Goal: Task Accomplishment & Management: Manage account settings

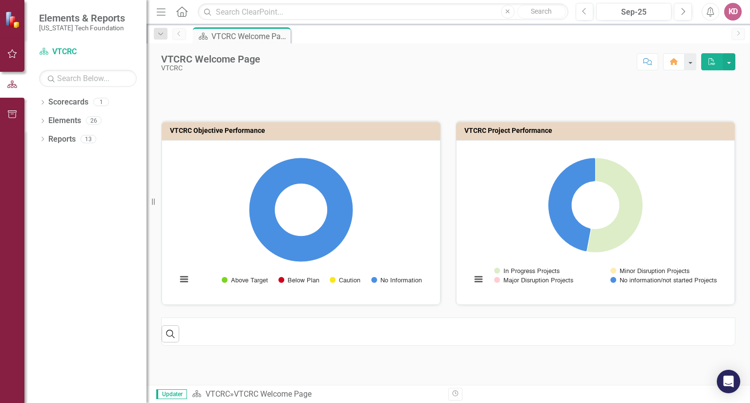
click at [14, 54] on icon "button" at bounding box center [12, 54] width 10 height 8
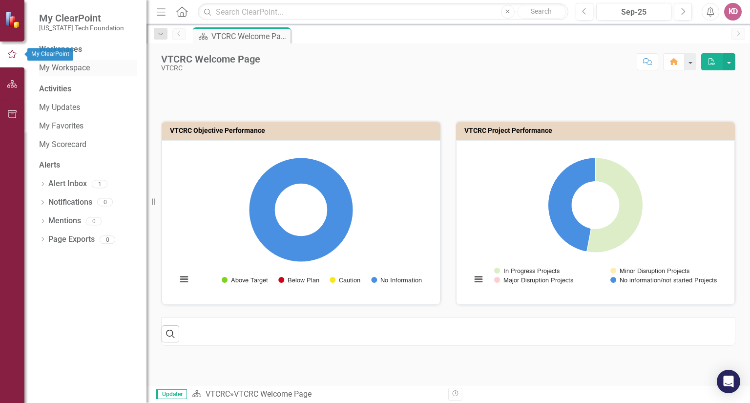
click at [60, 72] on link "My Workspace" at bounding box center [88, 67] width 98 height 11
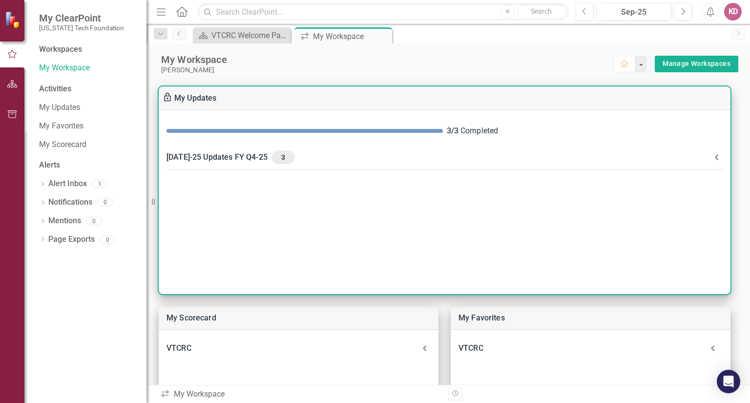
click at [217, 155] on div "[DATE]-25 Updates FY Q4-25 3" at bounding box center [438, 157] width 544 height 14
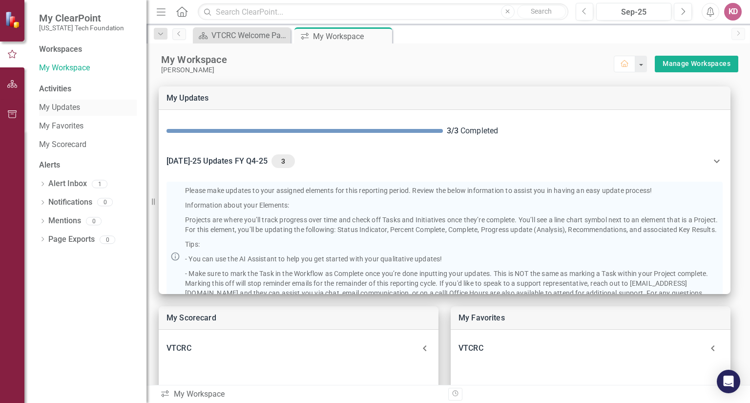
click at [48, 108] on link "My Updates" at bounding box center [88, 107] width 98 height 11
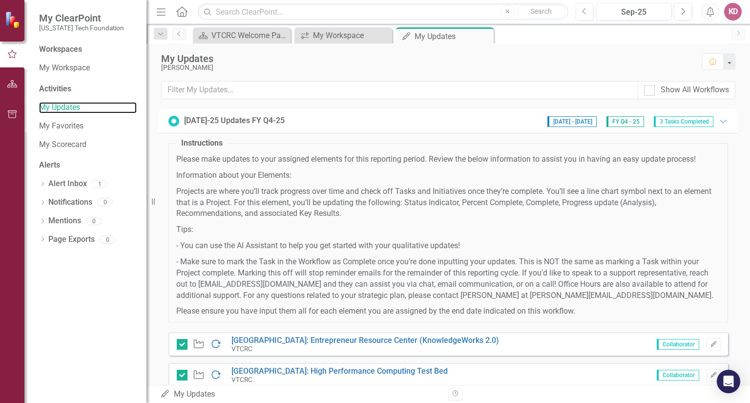
scroll to position [61, 0]
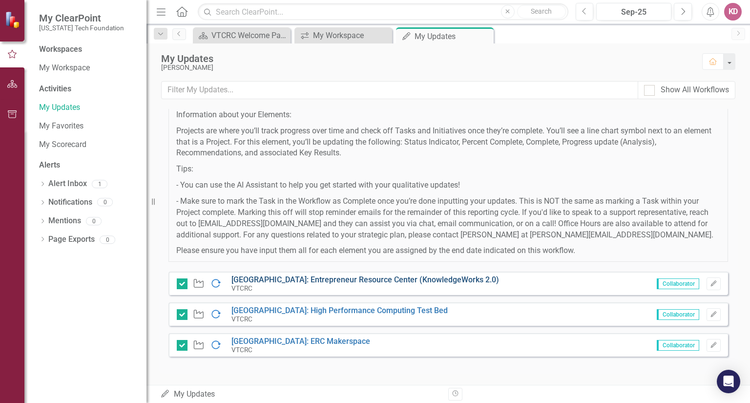
click at [282, 276] on link "[GEOGRAPHIC_DATA]: Entrepreneur Resource Center (KnowledgeWorks 2.0)" at bounding box center [365, 279] width 268 height 9
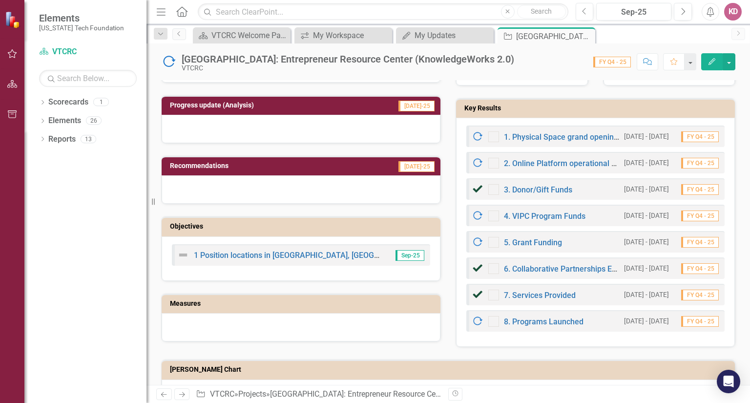
scroll to position [321, 0]
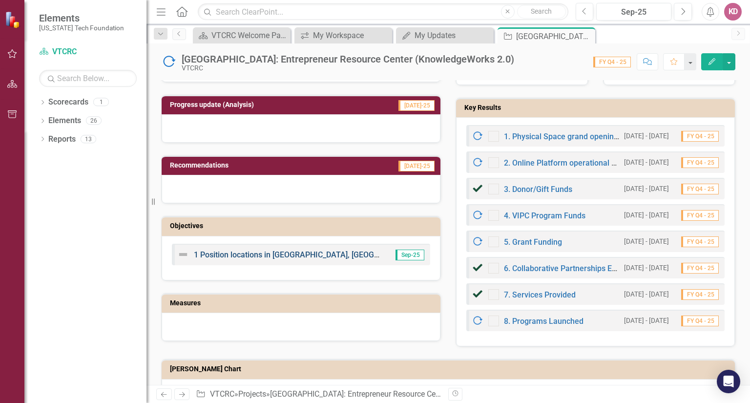
click at [286, 259] on link "1 Position locations in [GEOGRAPHIC_DATA], [GEOGRAPHIC_DATA], [GEOGRAPHIC_DATA]…" at bounding box center [526, 254] width 664 height 9
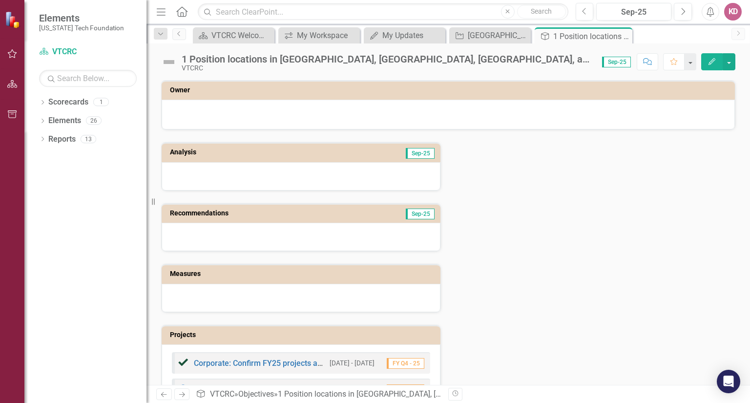
click at [709, 60] on icon "Edit" at bounding box center [711, 61] width 9 height 7
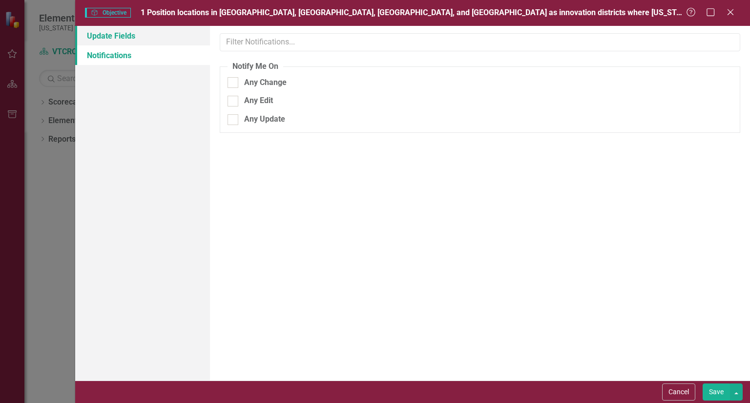
click at [124, 38] on link "Update Fields" at bounding box center [142, 36] width 135 height 20
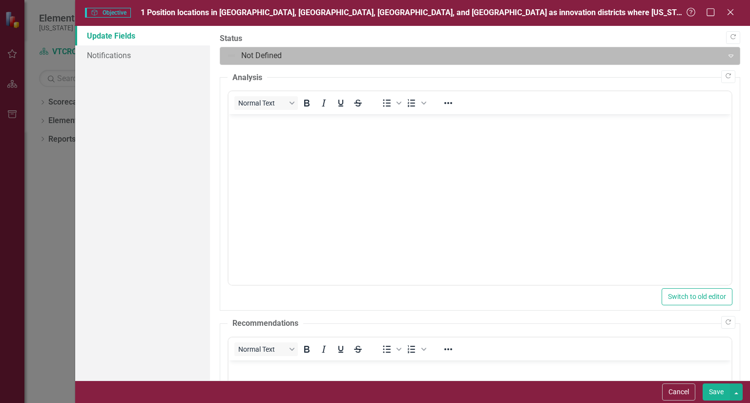
click at [249, 60] on div at bounding box center [472, 55] width 490 height 13
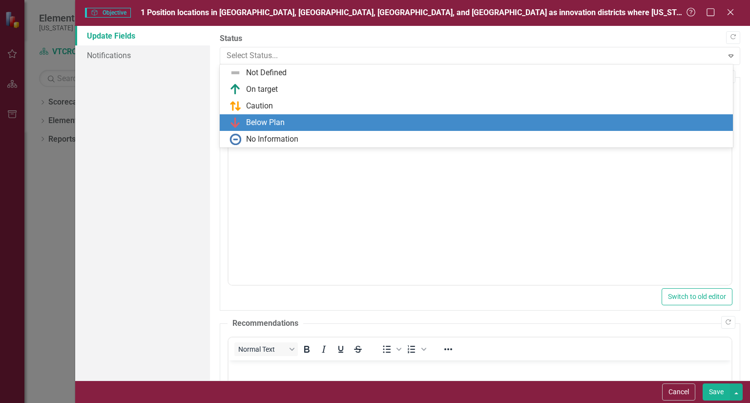
click at [167, 111] on div "Update Fields Notifications" at bounding box center [142, 203] width 135 height 354
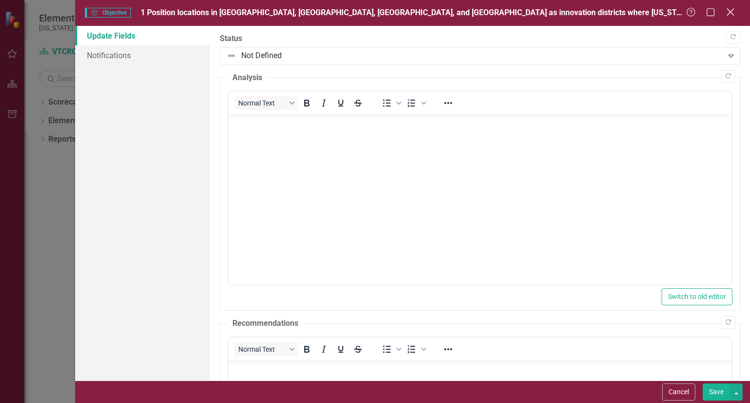
click at [728, 15] on icon at bounding box center [729, 11] width 7 height 7
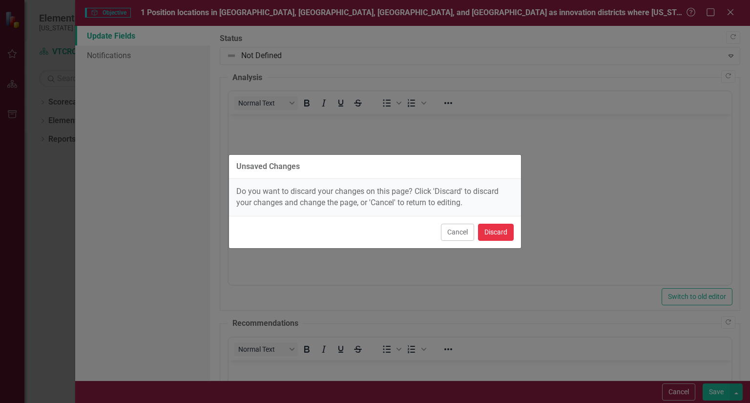
click at [496, 229] on button "Discard" at bounding box center [496, 232] width 36 height 17
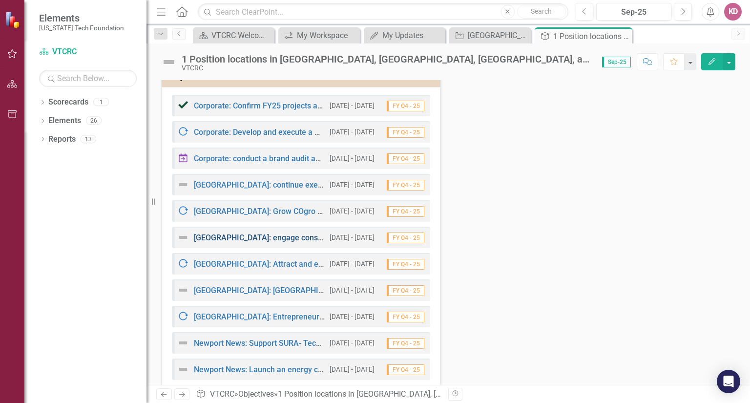
scroll to position [276, 0]
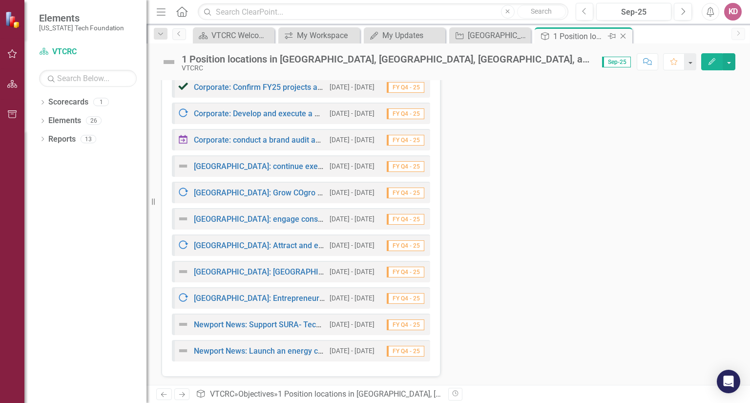
click at [622, 36] on icon "Close" at bounding box center [623, 36] width 10 height 8
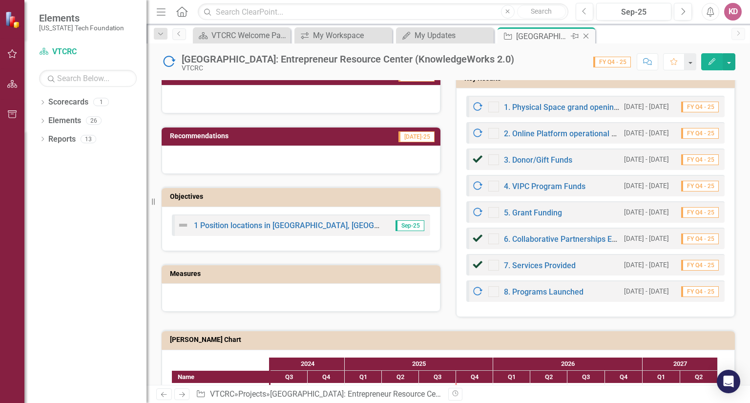
scroll to position [352, 0]
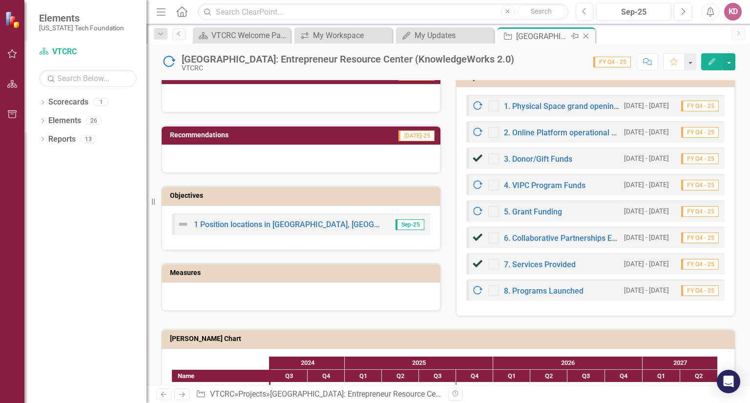
click at [588, 33] on icon "Close" at bounding box center [586, 36] width 10 height 8
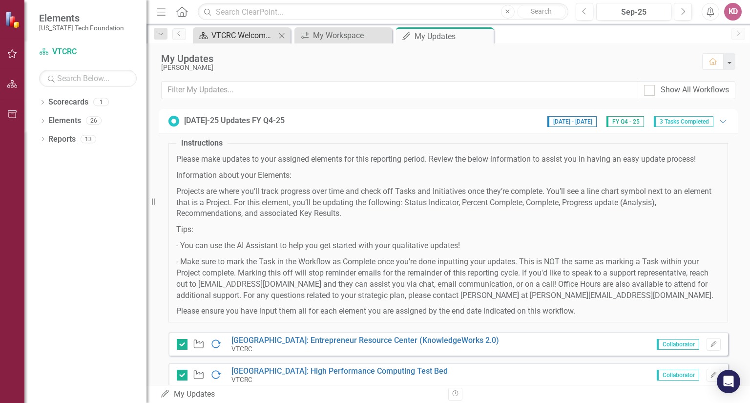
click at [236, 40] on div "VTCRC Welcome Page" at bounding box center [243, 35] width 64 height 12
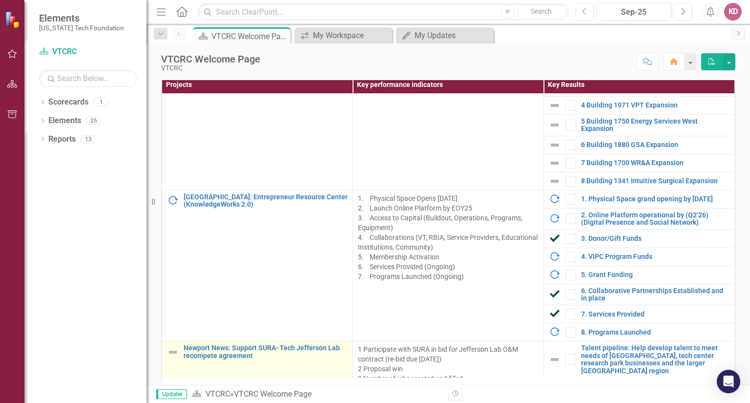
scroll to position [602, 0]
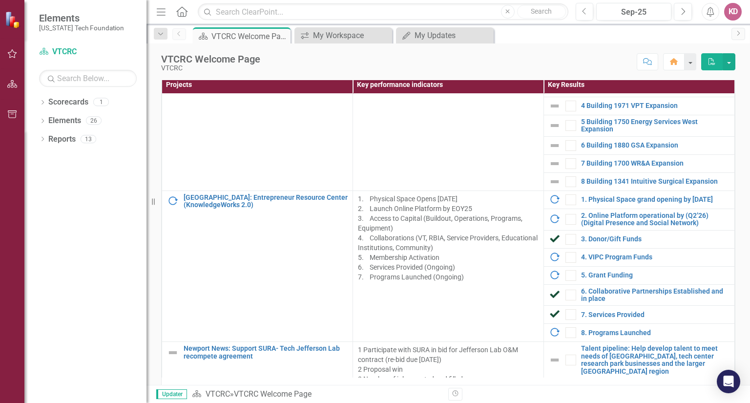
click at [3, 64] on button "button" at bounding box center [12, 54] width 22 height 21
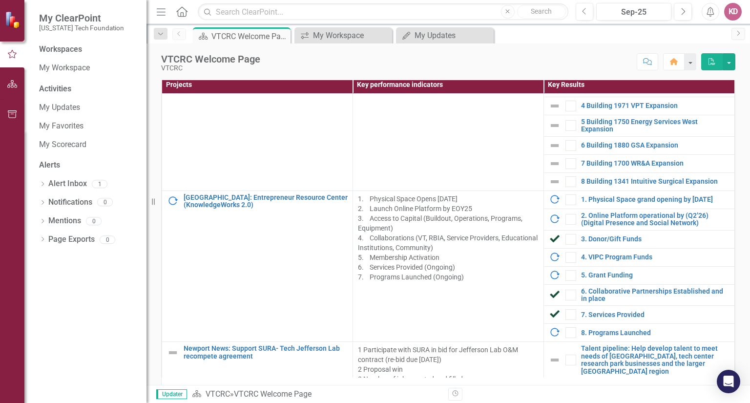
click at [383, 243] on p "1. Physical Space Opens [DATE] 2. Launch Online Platform by EOY25 3. Access to …" at bounding box center [448, 238] width 181 height 88
click at [596, 336] on link "8. Programs Launched" at bounding box center [655, 332] width 148 height 7
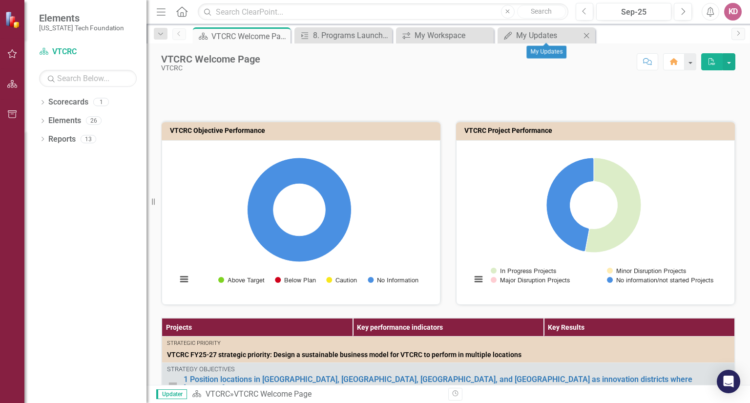
click at [584, 35] on icon "Close" at bounding box center [586, 36] width 10 height 8
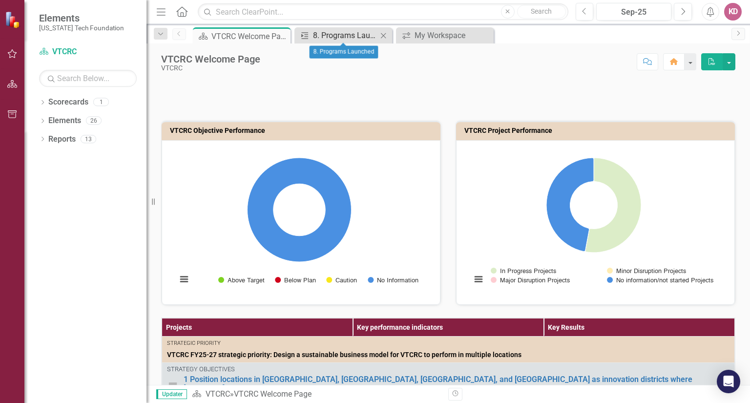
click at [366, 35] on div "8. Programs Launched" at bounding box center [345, 35] width 64 height 12
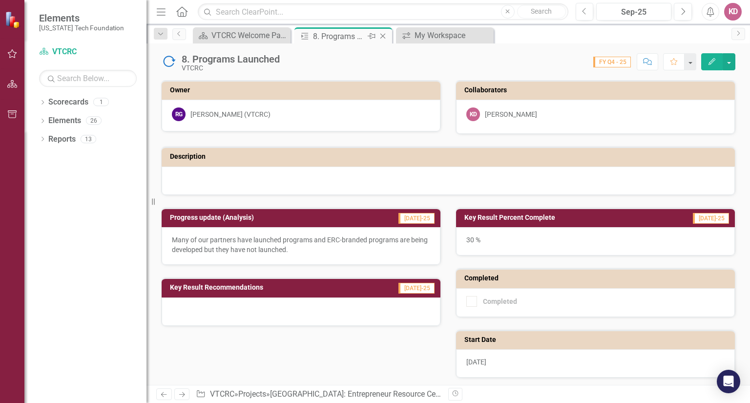
click at [383, 37] on icon "Close" at bounding box center [383, 36] width 10 height 8
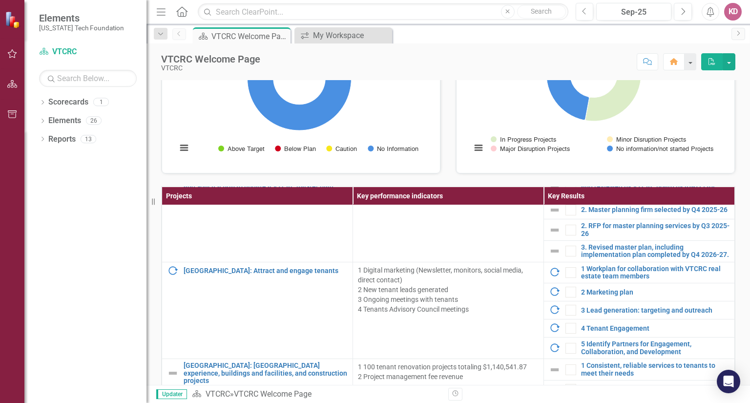
scroll to position [395, 0]
